Goal: Task Accomplishment & Management: Manage account settings

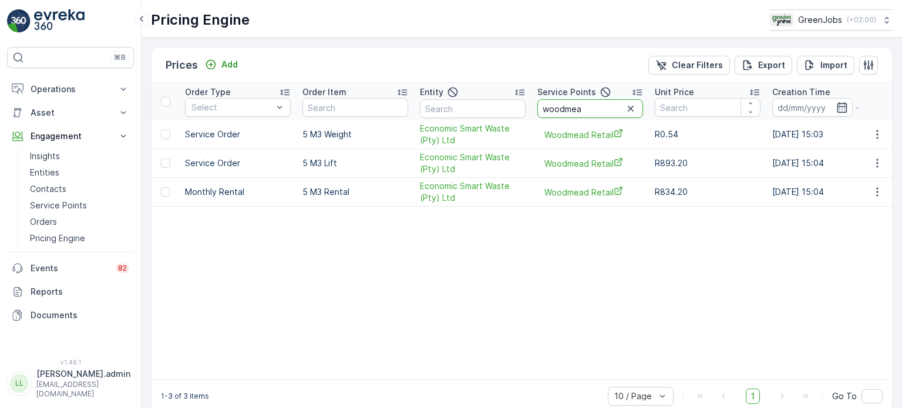
click at [599, 113] on input "woodmea" at bounding box center [590, 108] width 106 height 19
type input "w"
type input "petro"
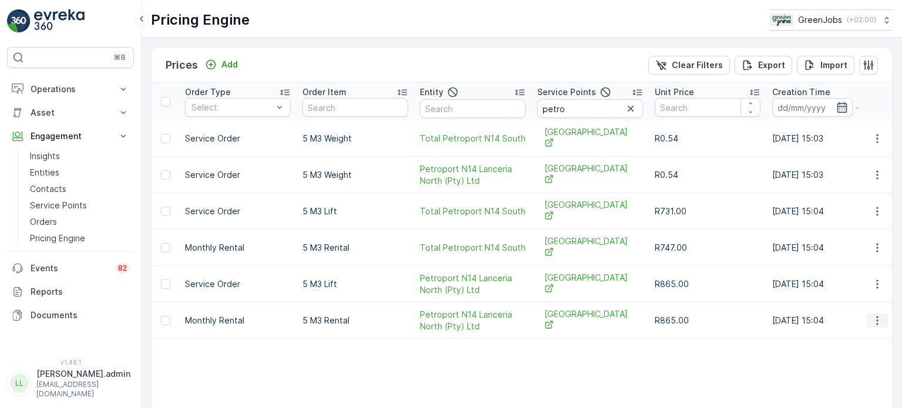
click at [874, 315] on icon "button" at bounding box center [878, 321] width 12 height 12
click at [866, 288] on span "Edit Price" at bounding box center [864, 294] width 38 height 12
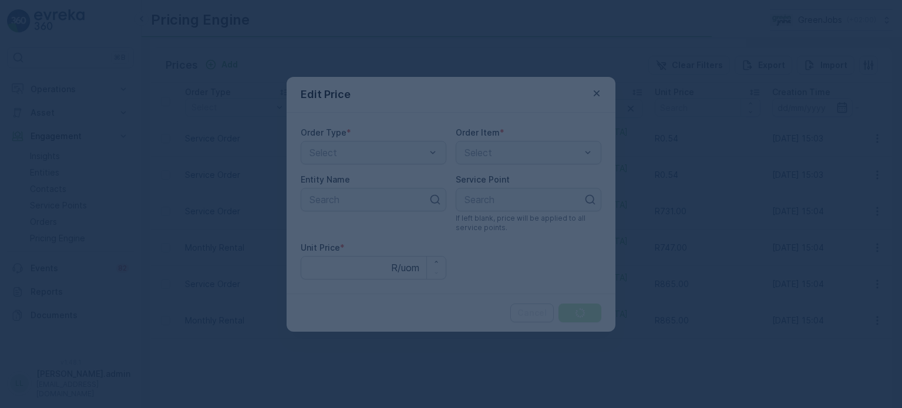
type Price "865"
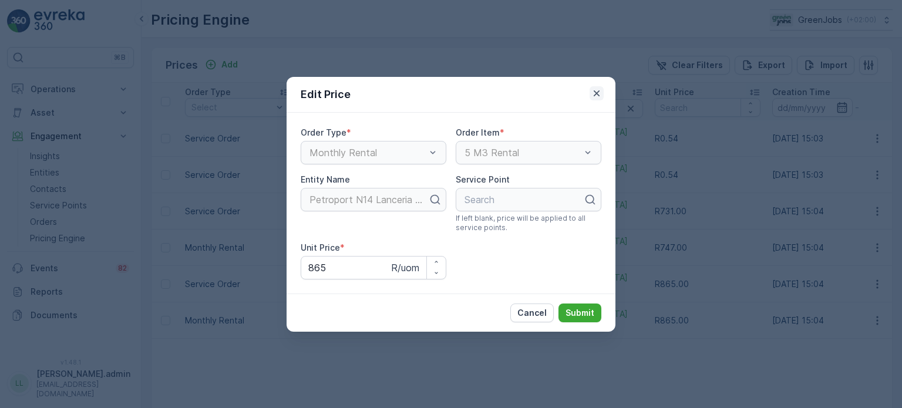
click at [597, 88] on icon "button" at bounding box center [597, 94] width 12 height 12
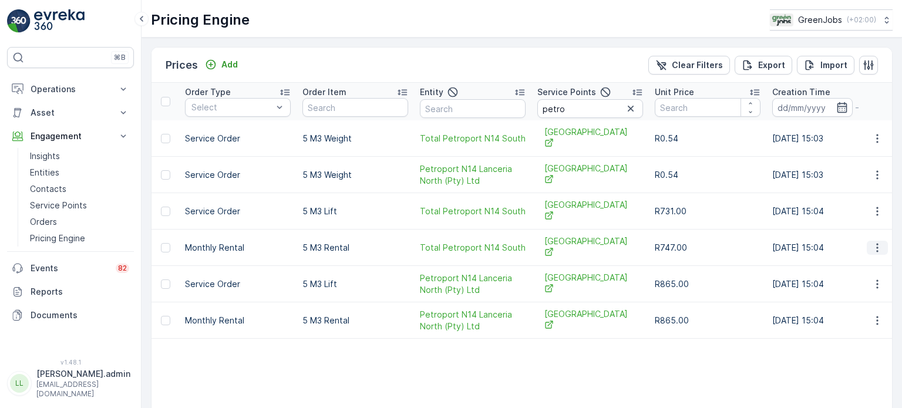
click at [872, 242] on icon "button" at bounding box center [878, 248] width 12 height 12
click at [858, 236] on span "Edit Price" at bounding box center [864, 237] width 38 height 12
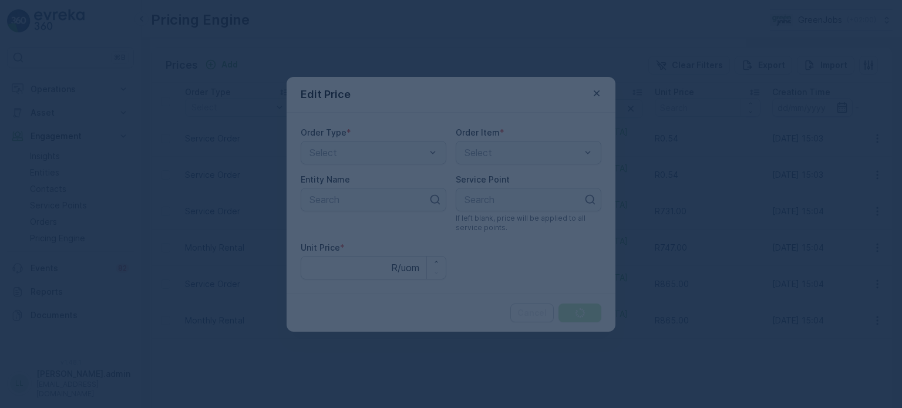
type Price "747"
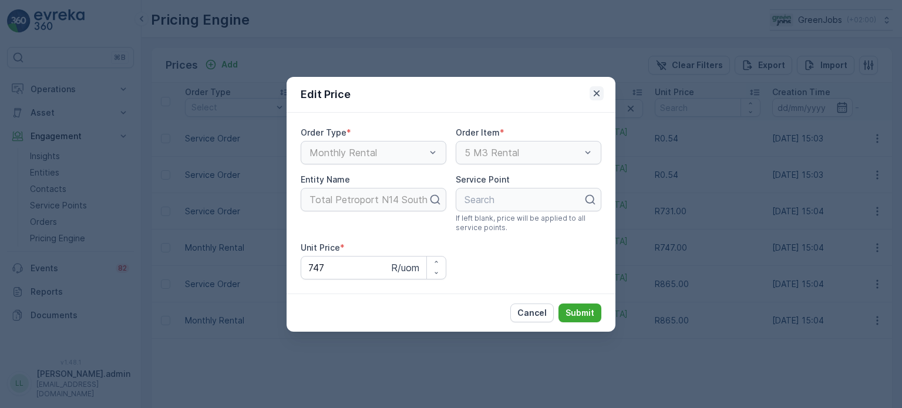
click at [600, 89] on icon "button" at bounding box center [597, 94] width 12 height 12
